Goal: Complete application form

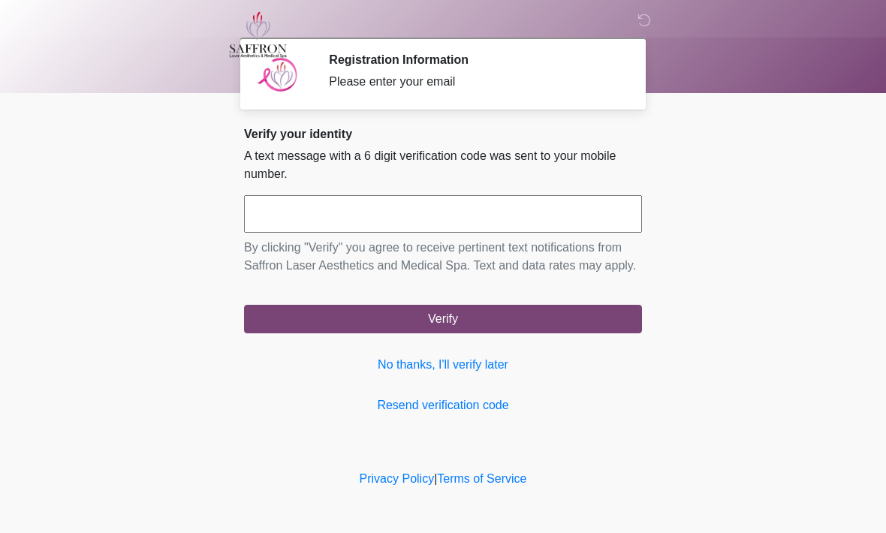
scroll to position [1, 0]
click at [301, 217] on input "text" at bounding box center [443, 214] width 398 height 38
type input "******"
click at [483, 332] on button "Verify" at bounding box center [443, 319] width 398 height 29
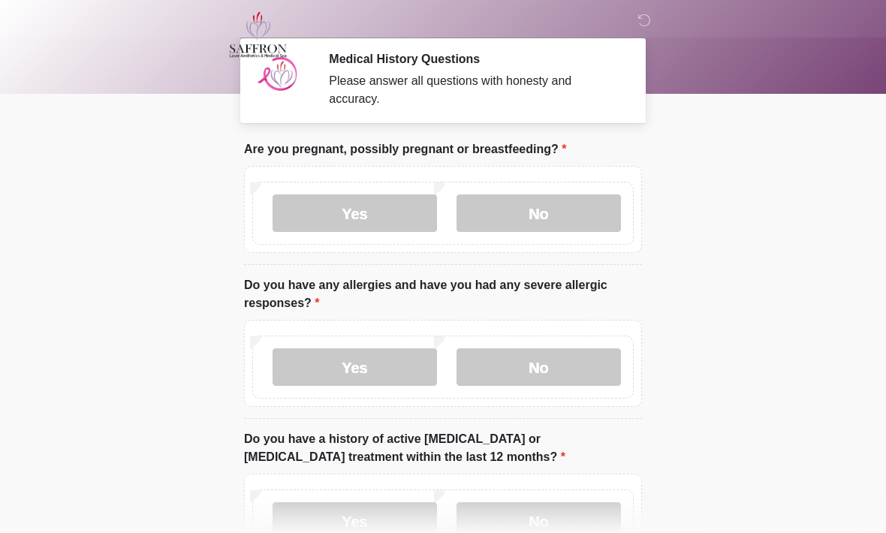
click at [556, 205] on label "No" at bounding box center [539, 213] width 164 height 38
click at [556, 371] on label "No" at bounding box center [539, 367] width 164 height 38
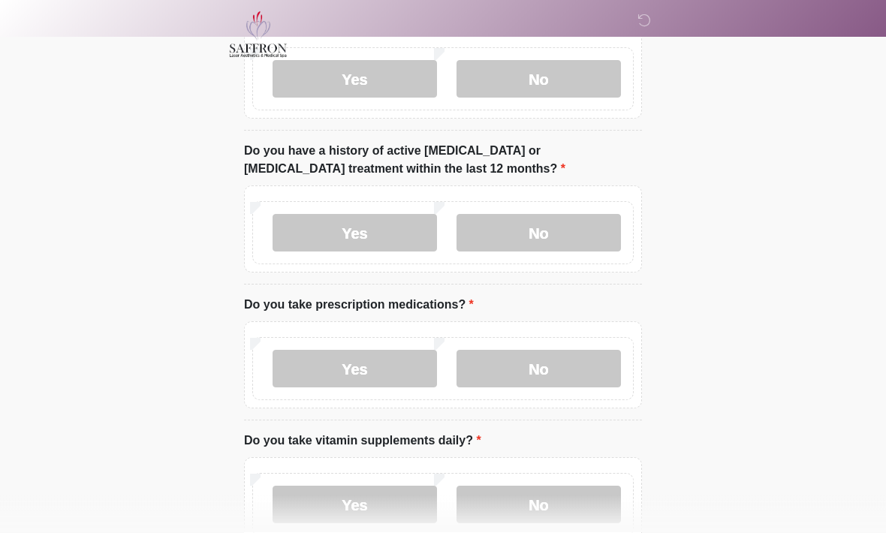
scroll to position [290, 0]
click at [547, 227] on label "No" at bounding box center [539, 232] width 164 height 38
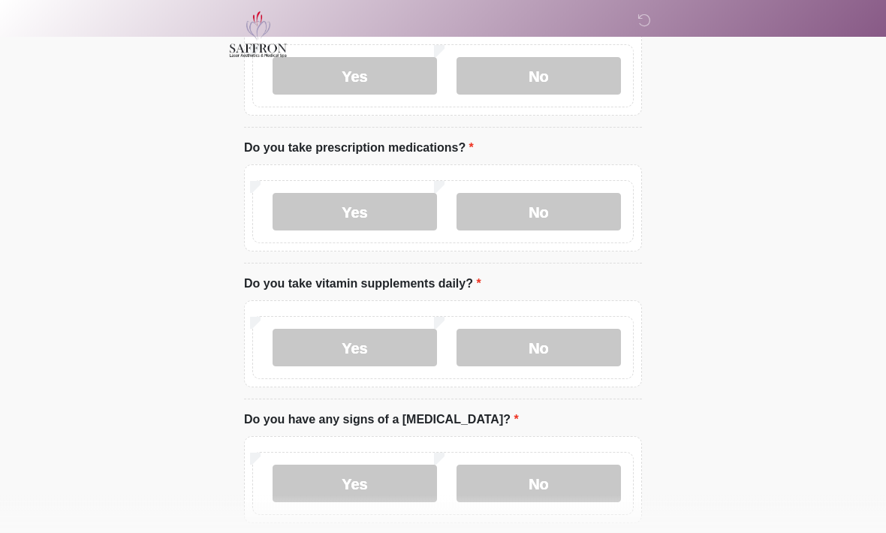
click at [557, 218] on label "No" at bounding box center [539, 213] width 164 height 38
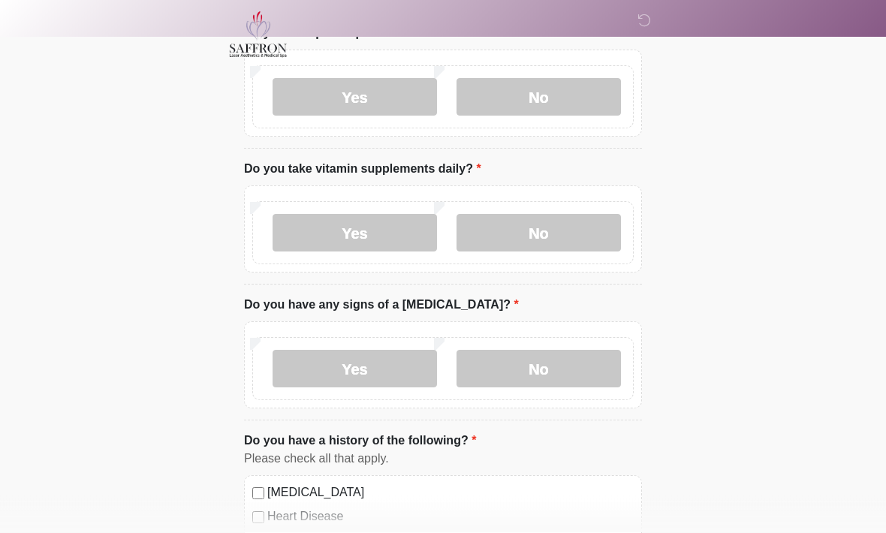
scroll to position [562, 0]
click at [538, 230] on label "No" at bounding box center [539, 232] width 164 height 38
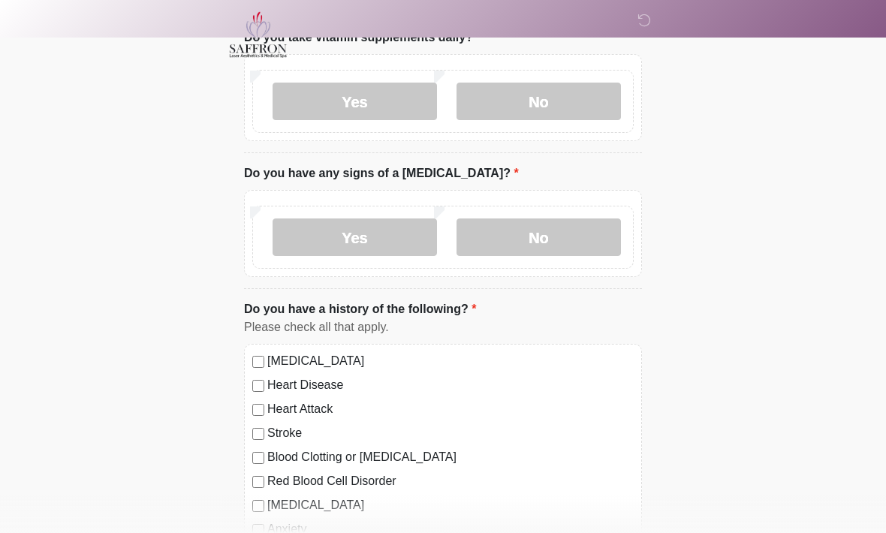
scroll to position [700, 0]
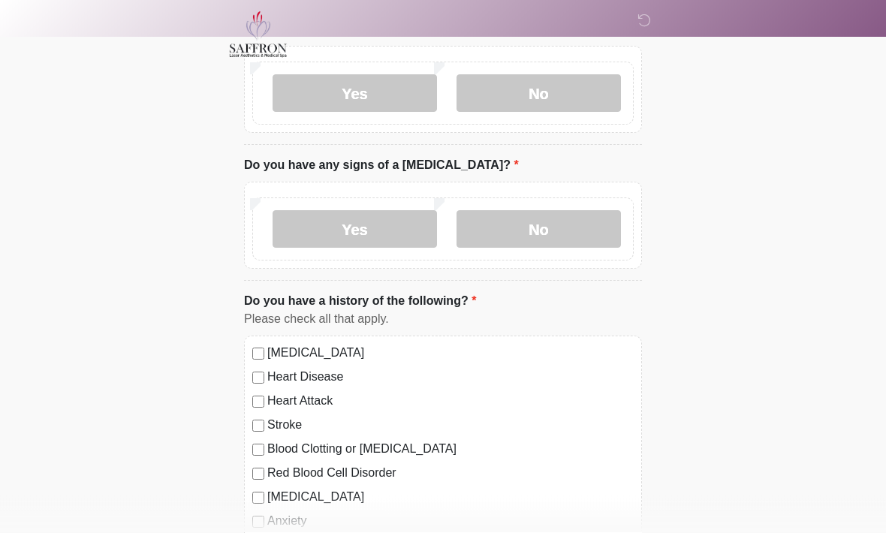
click at [538, 222] on label "No" at bounding box center [539, 230] width 164 height 38
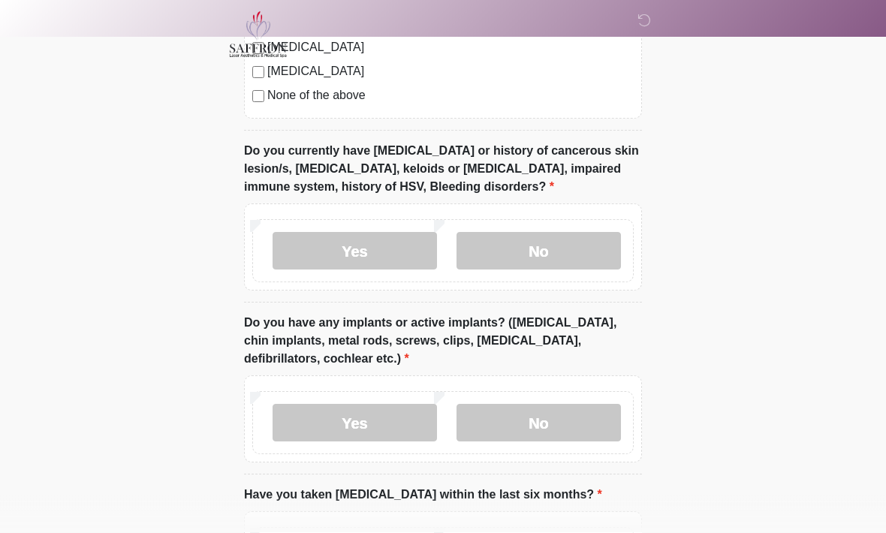
scroll to position [1222, 0]
click at [562, 253] on label "No" at bounding box center [539, 252] width 164 height 38
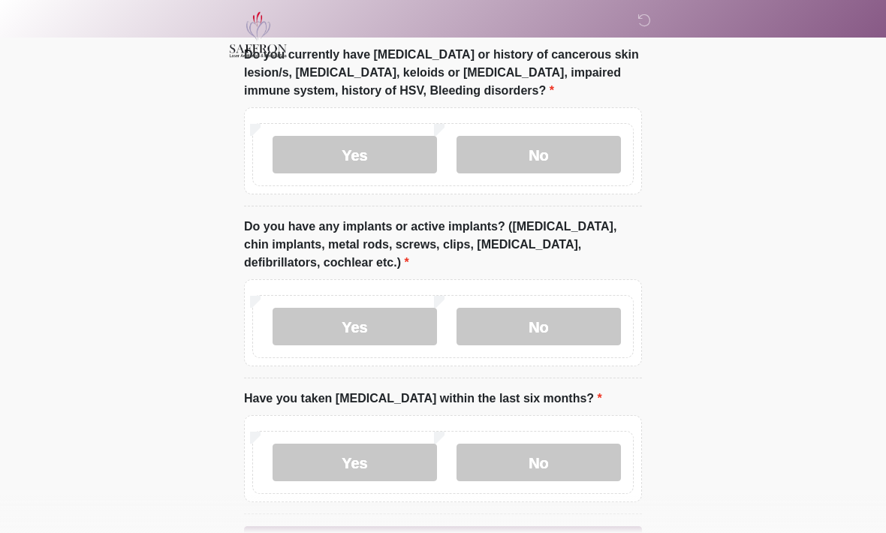
scroll to position [1368, 0]
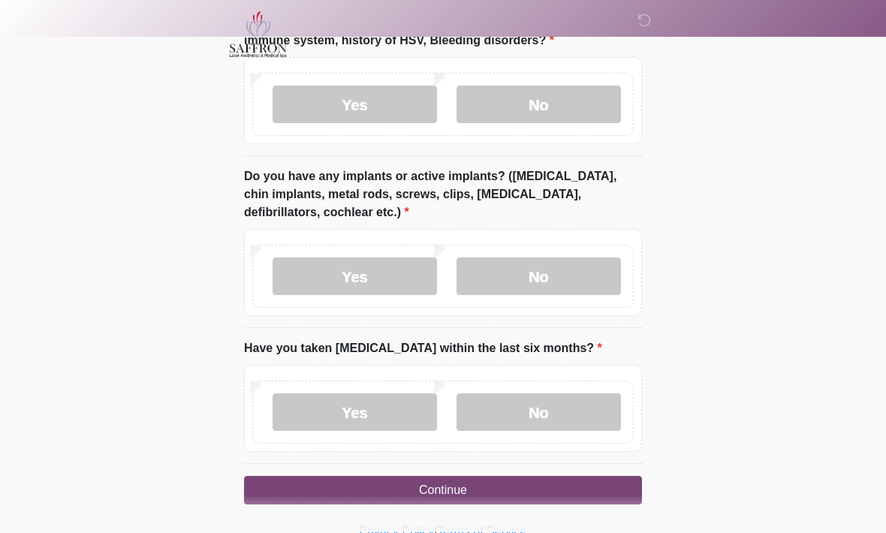
click at [556, 273] on label "No" at bounding box center [539, 277] width 164 height 38
click at [550, 409] on label "No" at bounding box center [539, 413] width 164 height 38
click at [523, 482] on button "Continue" at bounding box center [443, 491] width 398 height 29
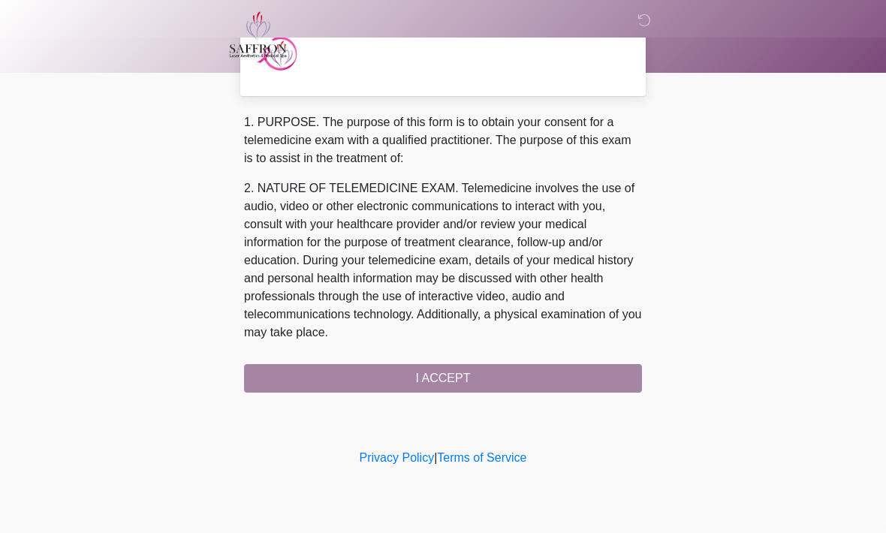
scroll to position [0, 0]
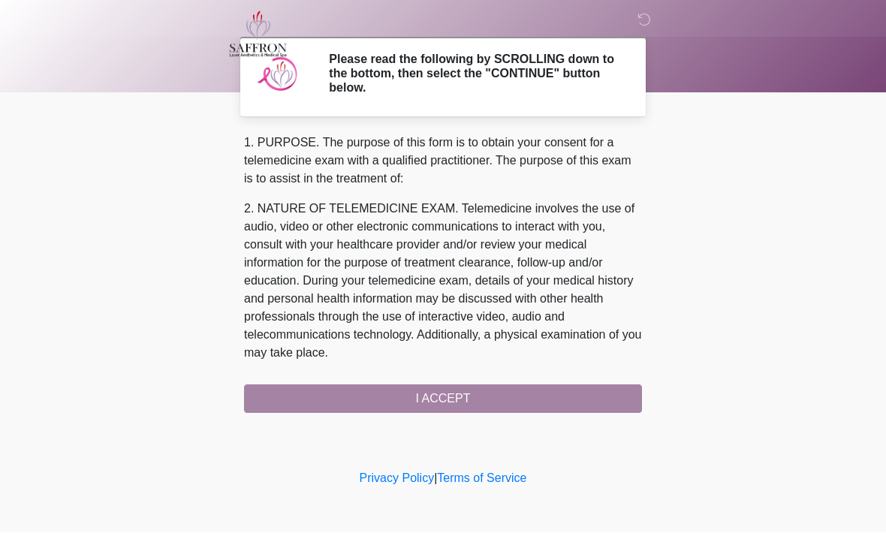
click at [551, 395] on div "1. PURPOSE. The purpose of this form is to obtain your consent for a telemedici…" at bounding box center [443, 273] width 398 height 279
click at [483, 401] on div "1. PURPOSE. The purpose of this form is to obtain your consent for a telemedici…" at bounding box center [443, 273] width 398 height 279
click at [481, 396] on div "1. PURPOSE. The purpose of this form is to obtain your consent for a telemedici…" at bounding box center [443, 273] width 398 height 279
click at [442, 399] on div "1. PURPOSE. The purpose of this form is to obtain your consent for a telemedici…" at bounding box center [443, 273] width 398 height 279
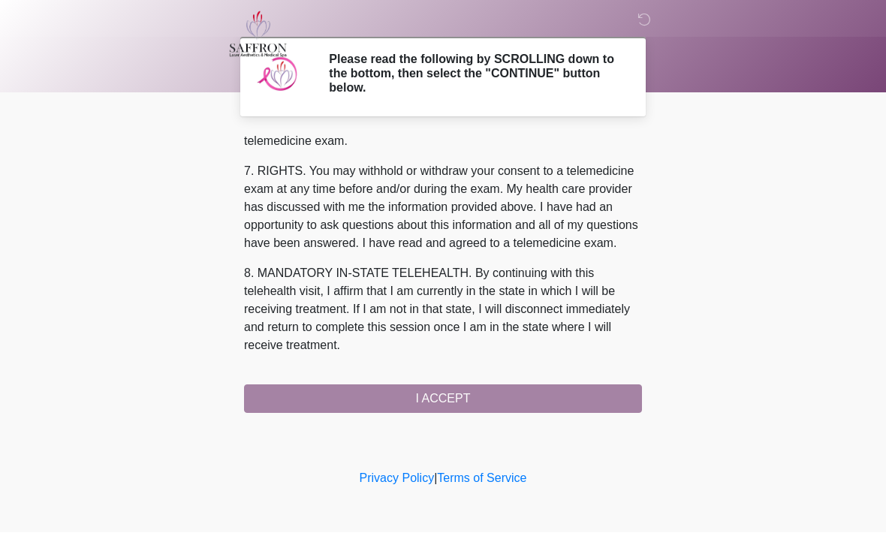
scroll to position [674, 0]
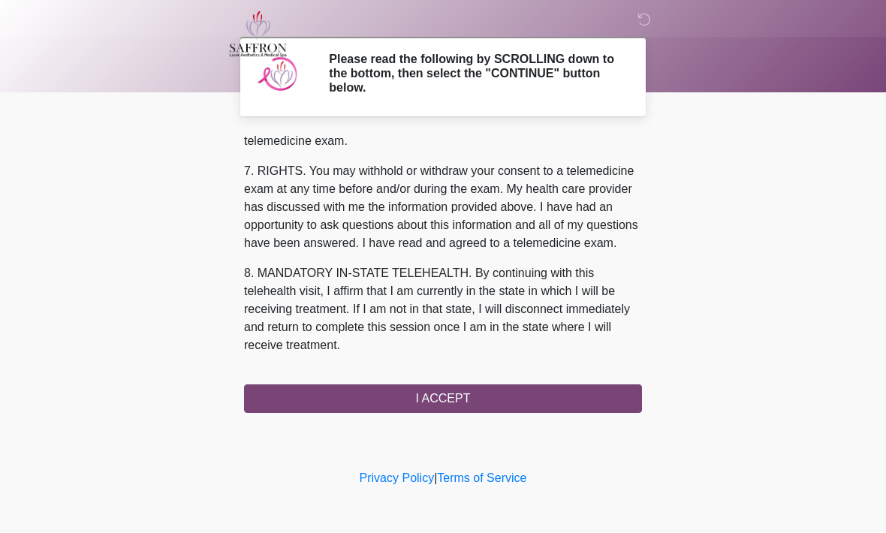
click at [449, 402] on button "I ACCEPT" at bounding box center [443, 399] width 398 height 29
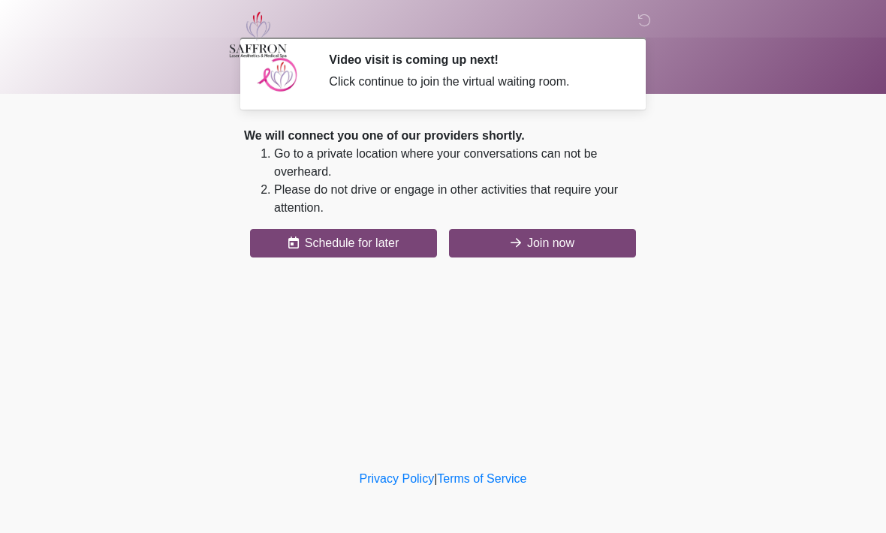
click at [559, 243] on button "Join now" at bounding box center [542, 243] width 187 height 29
